Goal: Information Seeking & Learning: Learn about a topic

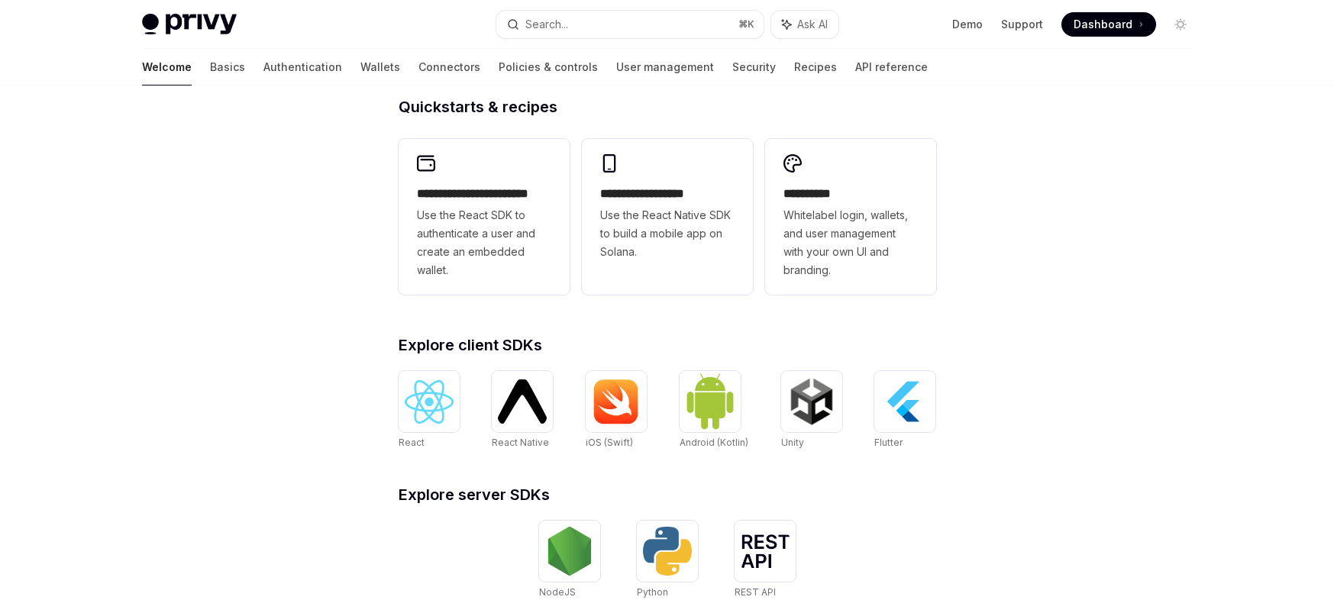
scroll to position [360, 0]
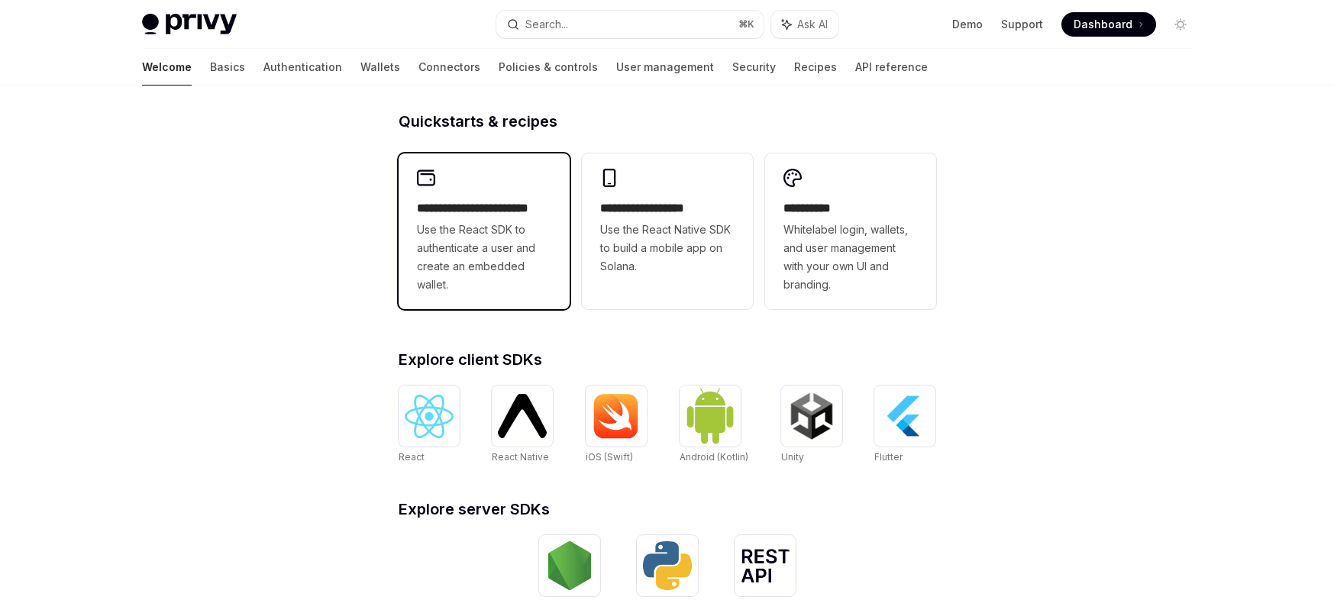
click at [520, 279] on span "Use the React SDK to authenticate a user and create an embedded wallet." at bounding box center [484, 257] width 134 height 73
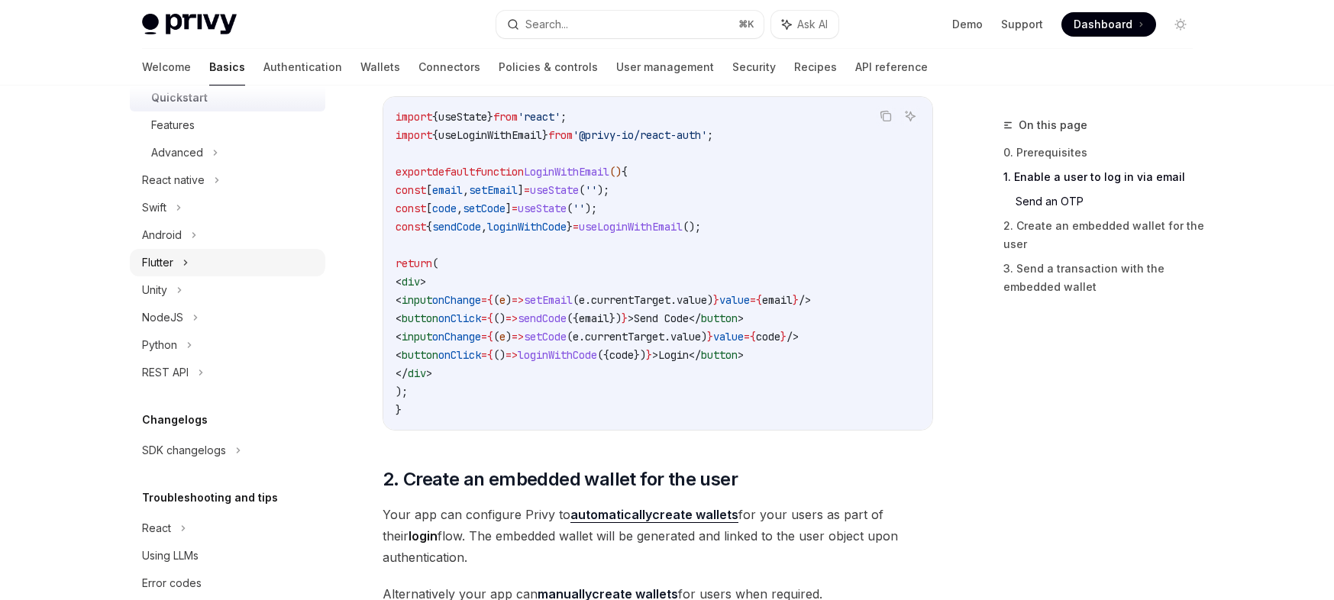
scroll to position [295, 0]
click at [210, 317] on div "NodeJS" at bounding box center [227, 316] width 195 height 27
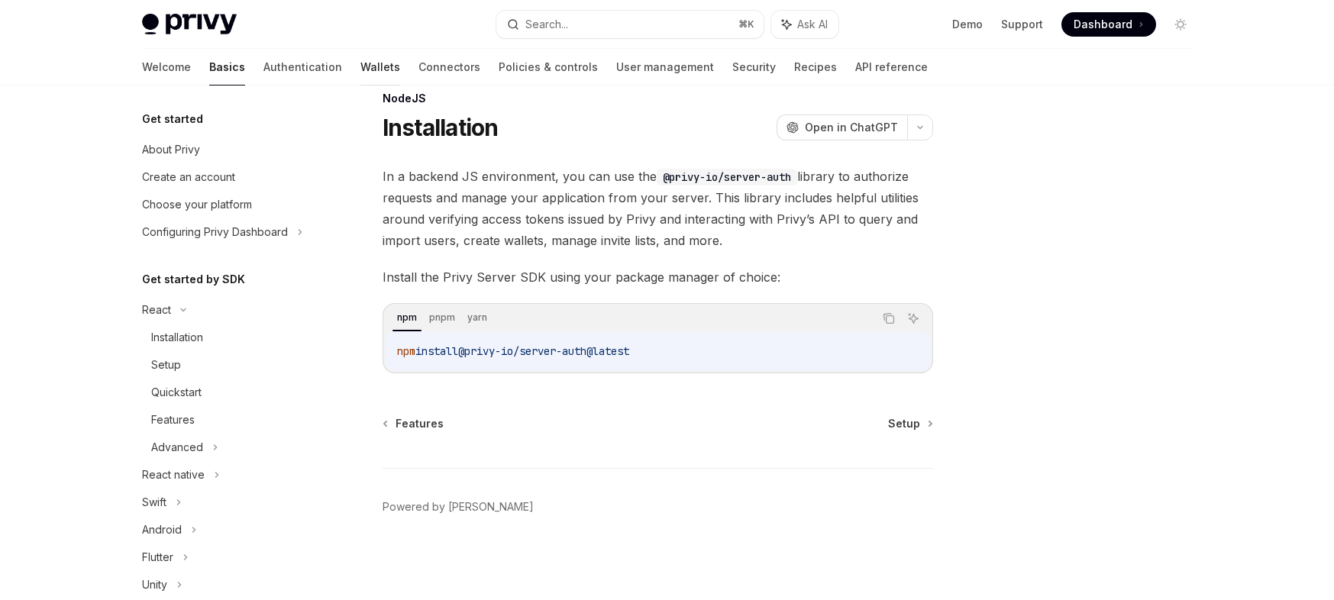
click at [360, 64] on link "Wallets" at bounding box center [380, 67] width 40 height 37
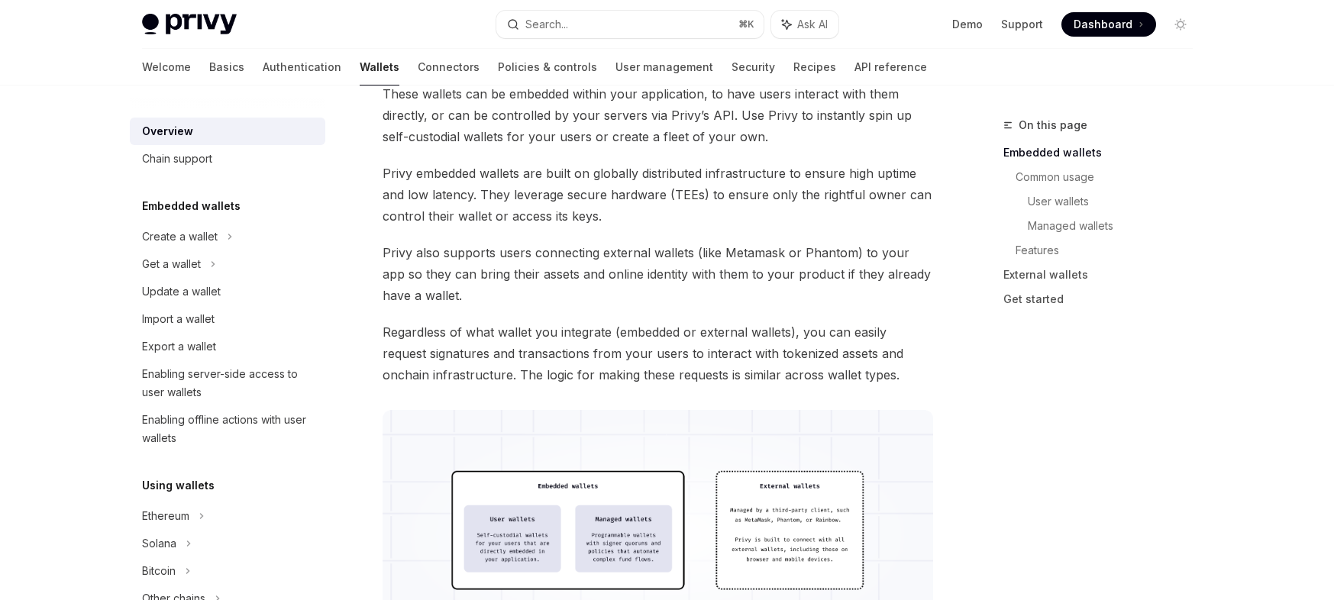
scroll to position [169, 0]
click at [211, 239] on div "Create a wallet" at bounding box center [180, 236] width 76 height 18
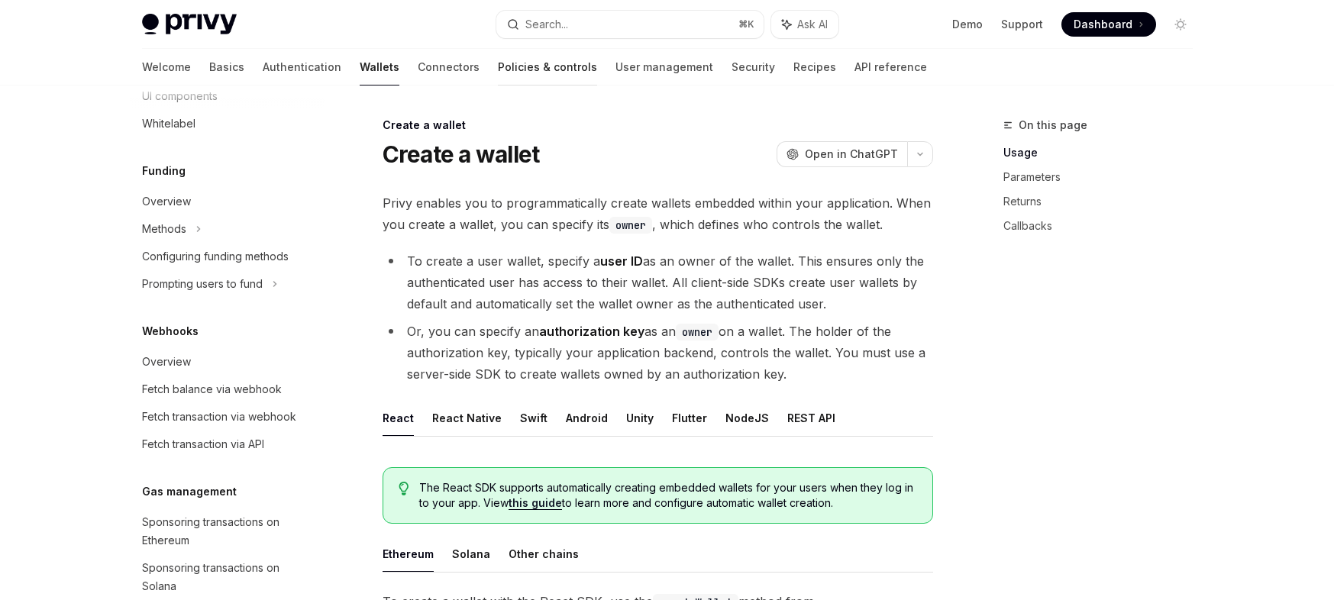
click at [498, 73] on link "Policies & controls" at bounding box center [547, 67] width 99 height 37
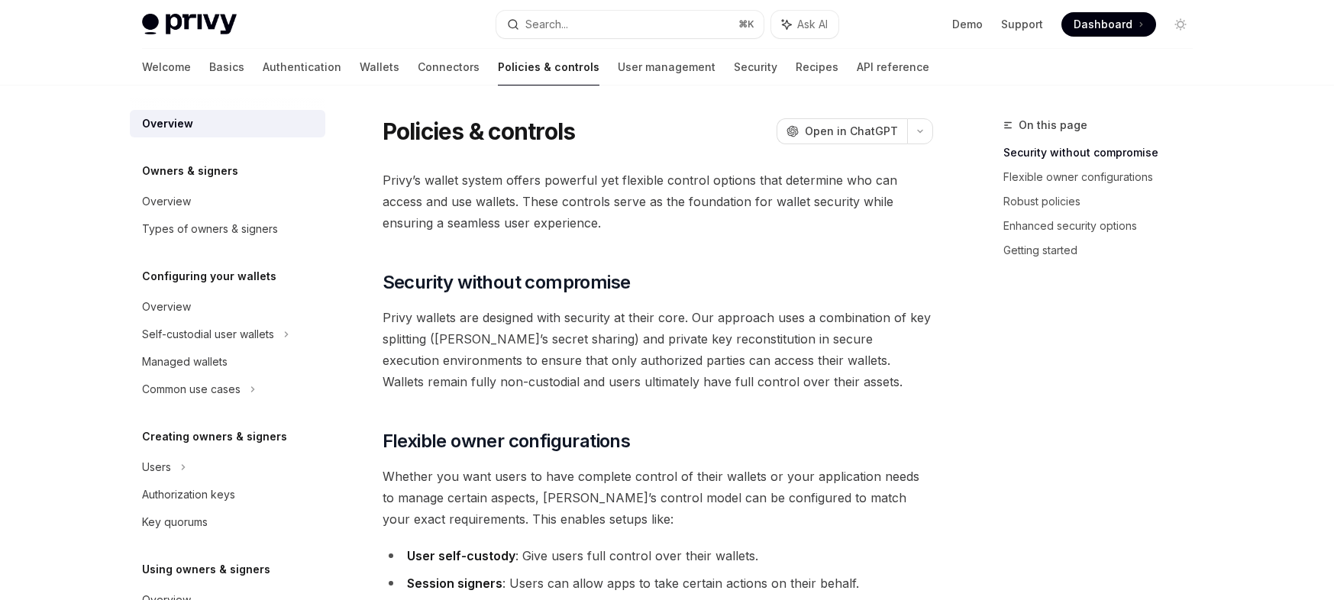
type textarea "*"
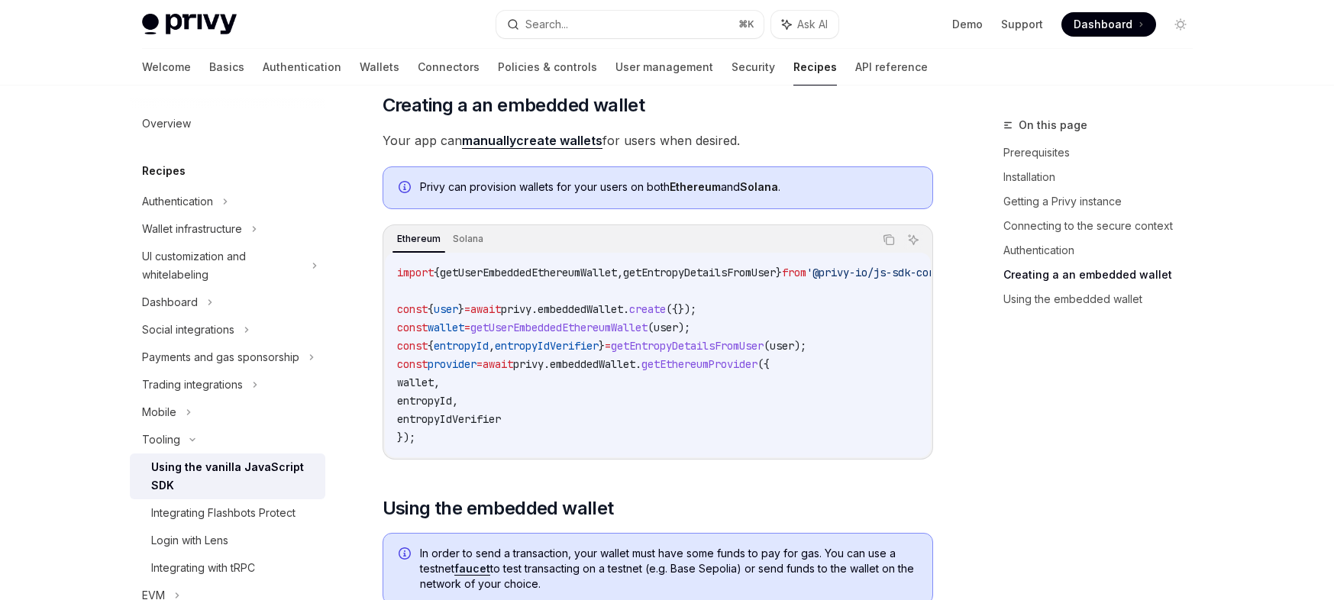
scroll to position [1667, 0]
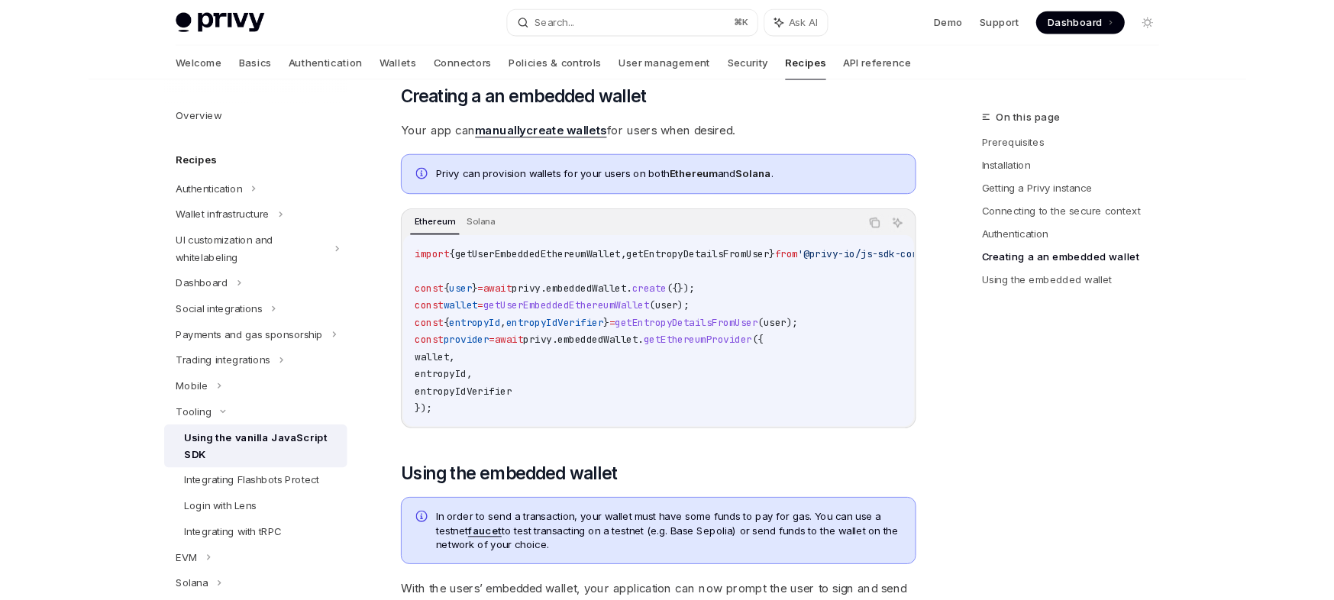
type textarea "*"
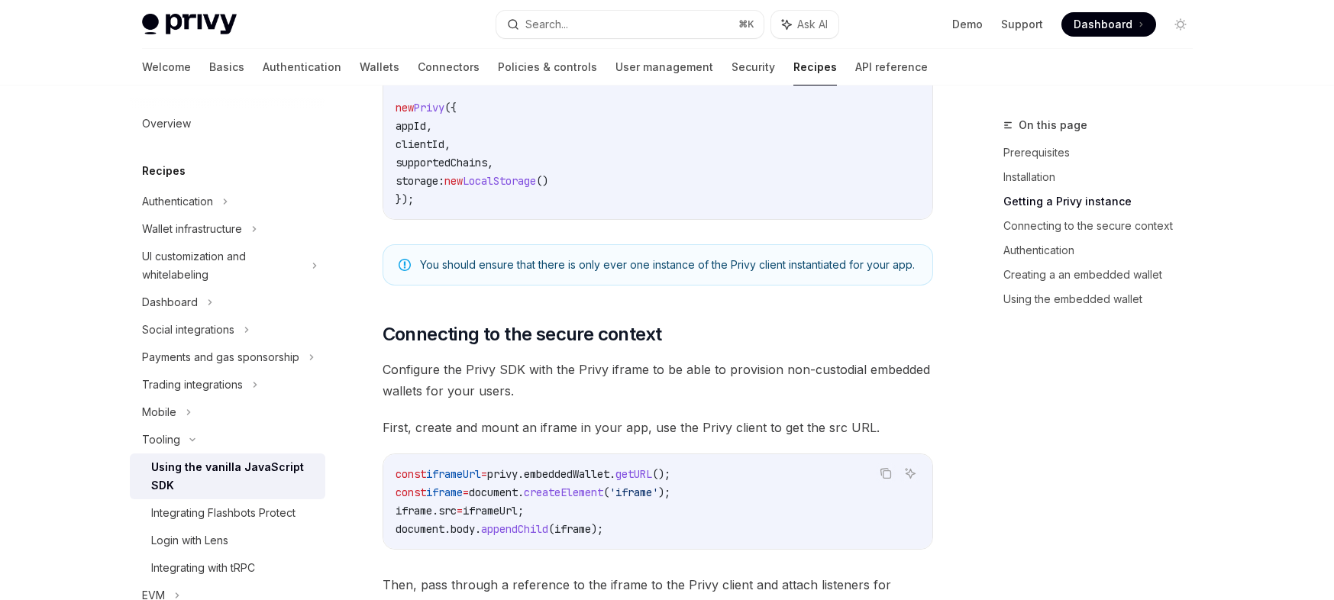
scroll to position [634, 0]
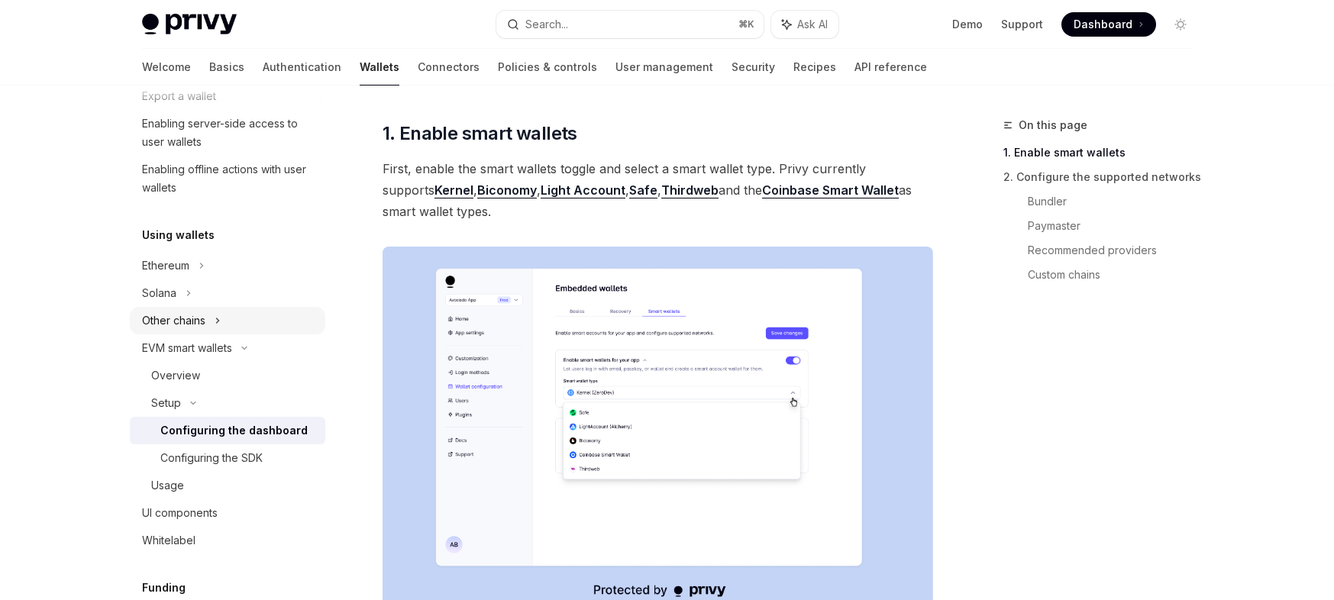
scroll to position [242, 0]
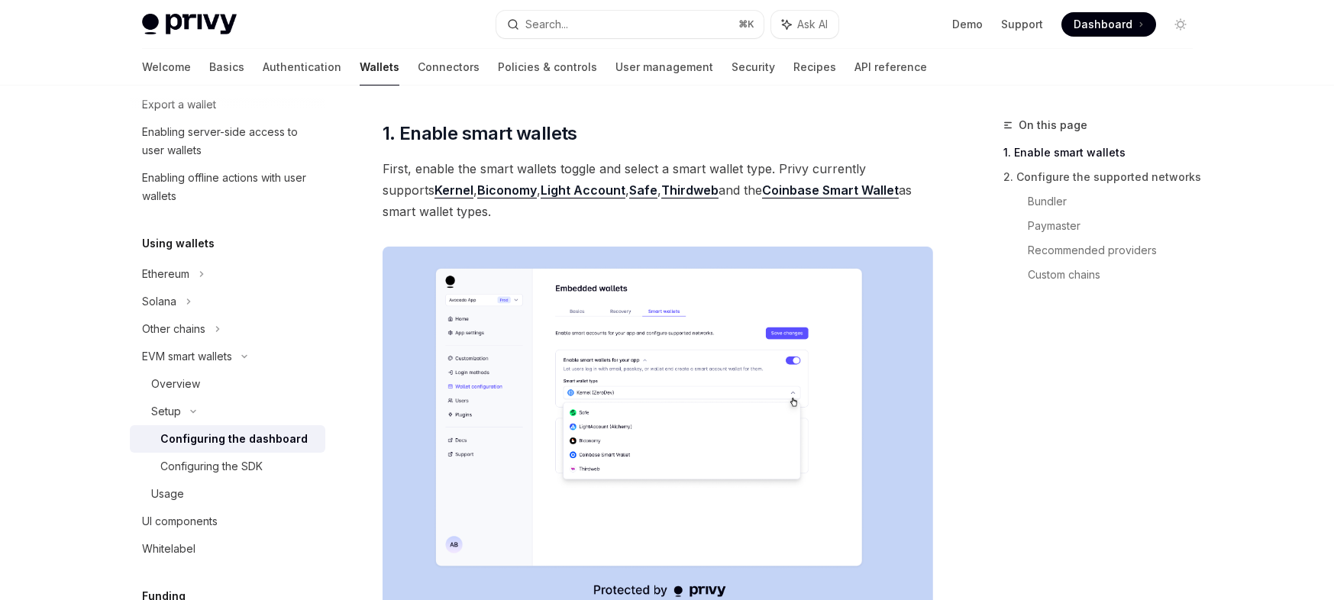
type textarea "*"
